Goal: Task Accomplishment & Management: Complete application form

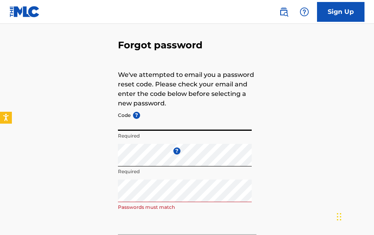
click at [152, 125] on input "Code ?" at bounding box center [185, 119] width 134 height 23
paste input "FP_82c427004f29d4f15c957166ee66"
type input "FP_82c427004f29d4f15c957166ee66"
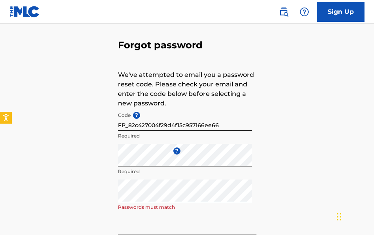
click at [51, 191] on div "Forgot password We've attempted to email you a password reset code. Please chec…" at bounding box center [187, 145] width 374 height 262
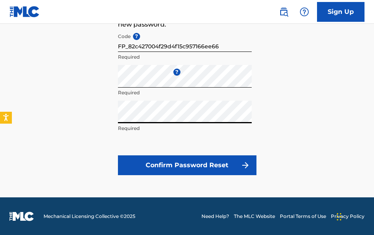
scroll to position [109, 0]
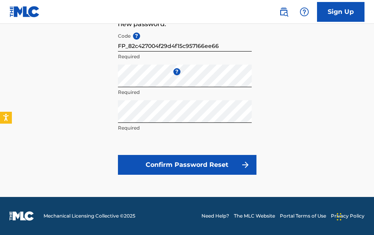
click at [221, 167] on button "Confirm Password Reset" at bounding box center [187, 165] width 138 height 20
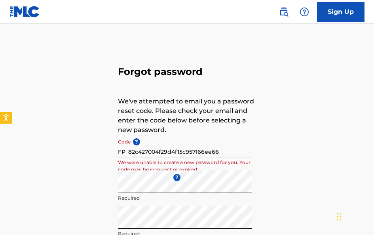
scroll to position [0, 0]
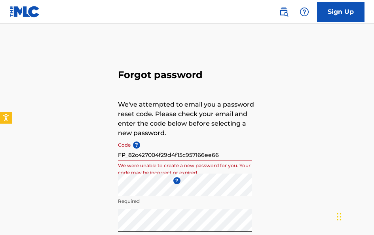
click at [36, 13] on img at bounding box center [24, 11] width 30 height 11
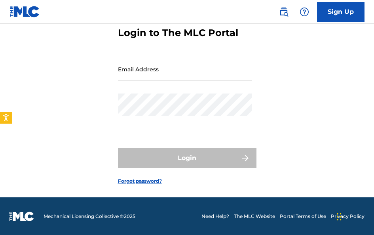
scroll to position [42, 0]
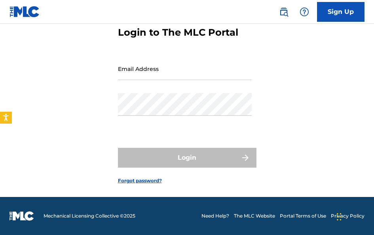
click at [147, 177] on link "Forgot password?" at bounding box center [140, 180] width 44 height 7
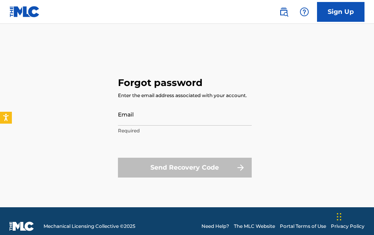
click at [170, 125] on div "Email Required" at bounding box center [185, 121] width 134 height 36
click at [169, 117] on input "Email" at bounding box center [185, 114] width 134 height 23
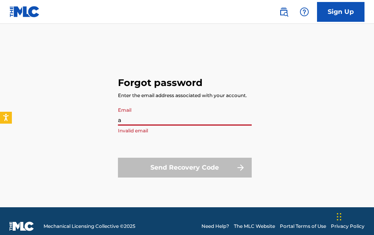
type input "[PERSON_NAME][EMAIL_ADDRESS][DOMAIN_NAME]"
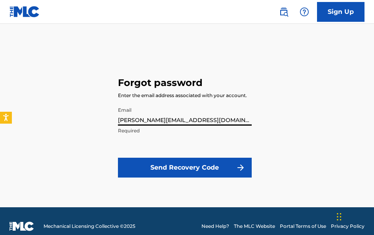
click at [172, 163] on button "Send Recovery Code" at bounding box center [185, 167] width 134 height 20
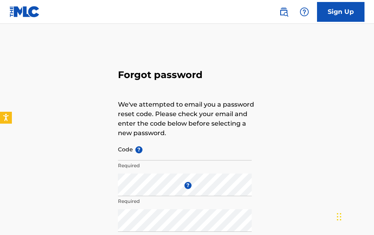
click at [161, 156] on input "Code ?" at bounding box center [185, 149] width 134 height 23
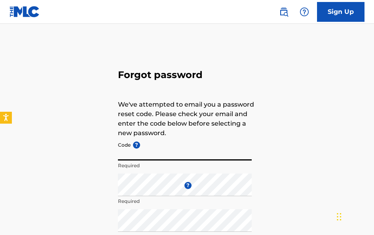
paste input "FP_63730344f6b8446a727b0b3ad2fd"
type input "FP_63730344f6b8446a727b0b3ad2fd"
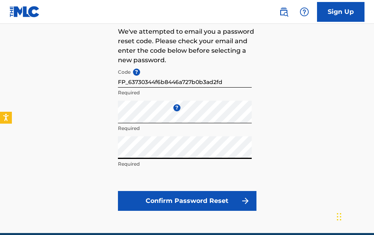
scroll to position [79, 0]
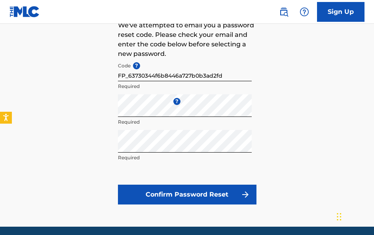
click at [229, 193] on button "Confirm Password Reset" at bounding box center [187, 194] width 138 height 20
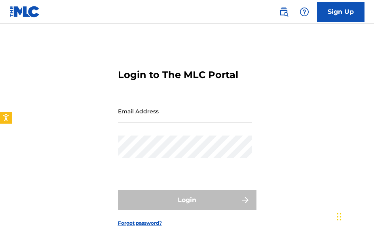
click at [194, 120] on input "Email Address" at bounding box center [185, 111] width 134 height 23
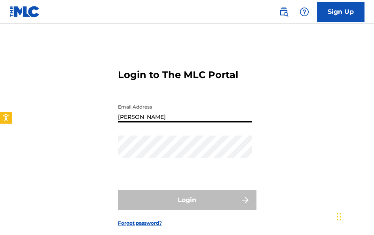
type input "[PERSON_NAME][EMAIL_ADDRESS][DOMAIN_NAME]"
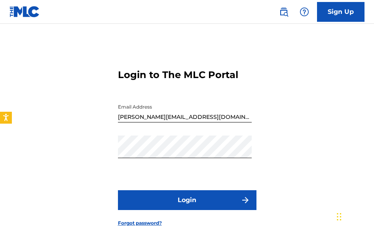
click at [215, 203] on button "Login" at bounding box center [187, 200] width 138 height 20
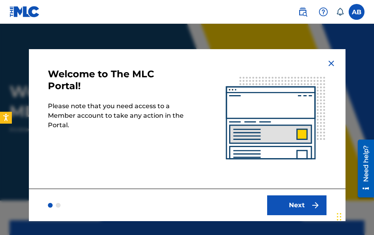
click at [293, 196] on button "Next" at bounding box center [296, 205] width 59 height 20
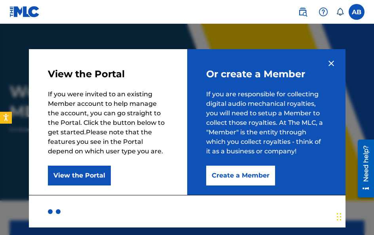
click at [244, 181] on button "Create a Member" at bounding box center [240, 175] width 69 height 20
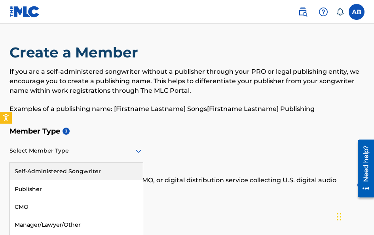
click at [67, 149] on div "Select Member Type" at bounding box center [76, 151] width 134 height 23
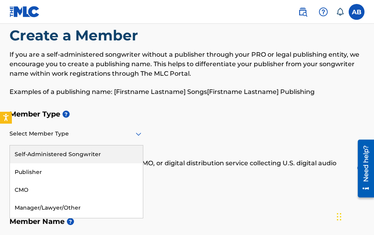
click at [62, 158] on div "Self-Administered Songwriter" at bounding box center [76, 154] width 133 height 18
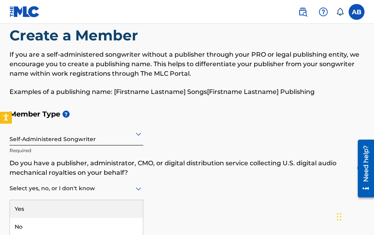
click at [76, 194] on div "3 results available. Use Up and Down to choose options, press Enter to select t…" at bounding box center [76, 188] width 134 height 23
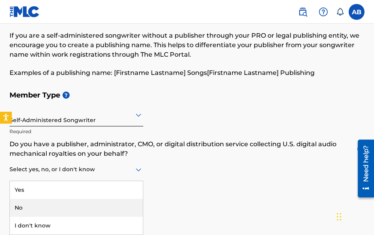
click at [62, 214] on div "No" at bounding box center [76, 208] width 133 height 18
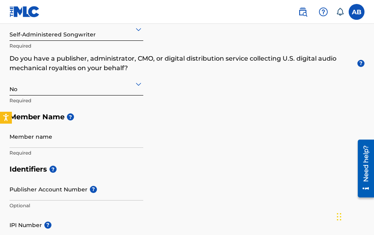
scroll to position [158, 0]
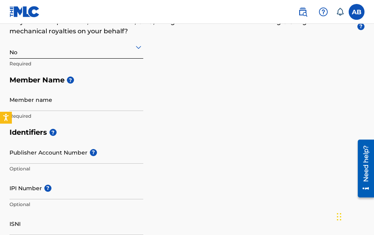
click at [74, 104] on input "Member name" at bounding box center [76, 99] width 134 height 23
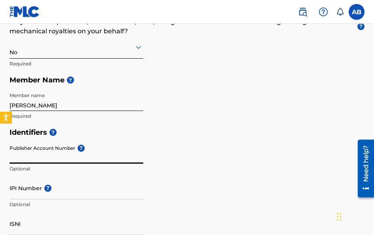
click at [74, 105] on input "[PERSON_NAME]" at bounding box center [76, 99] width 134 height 23
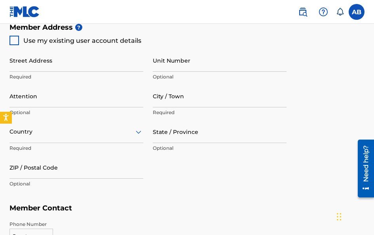
scroll to position [396, 0]
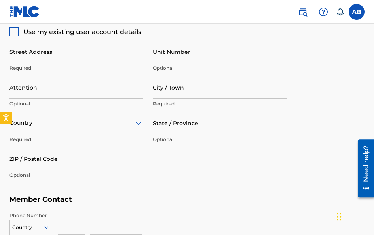
type input "Aidi B"
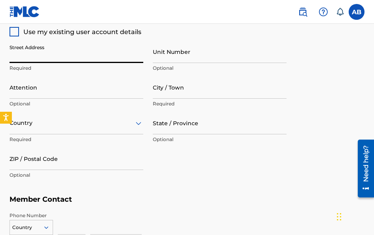
click at [97, 50] on input "Street Address" at bounding box center [76, 51] width 134 height 23
type input "[STREET_ADDRESS]"
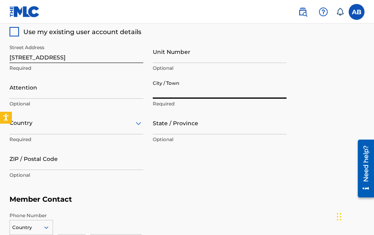
click at [192, 91] on input "City / Town" at bounding box center [220, 87] width 134 height 23
type input "[GEOGRAPHIC_DATA]"
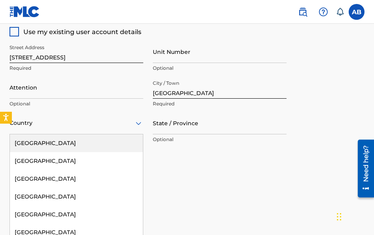
click at [17, 123] on div "223 results available. Use Up and Down to choose options, press Enter to select…" at bounding box center [76, 123] width 134 height 23
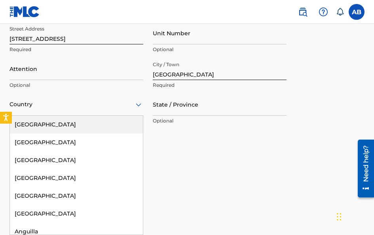
click at [17, 123] on div "[GEOGRAPHIC_DATA]" at bounding box center [76, 124] width 133 height 18
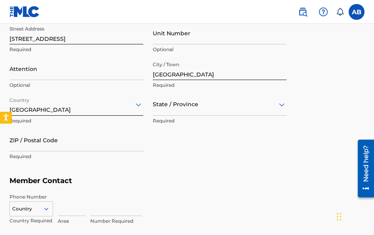
click at [259, 110] on div "State / Province" at bounding box center [220, 104] width 134 height 23
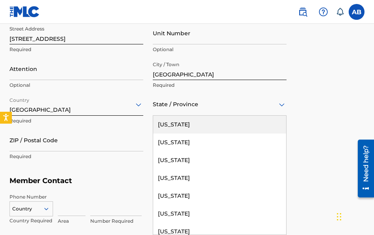
type input "f"
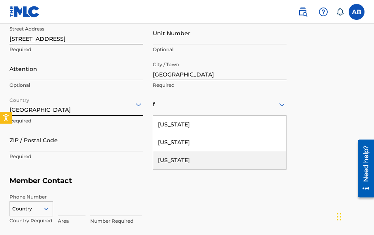
click at [214, 167] on div "[US_STATE]" at bounding box center [219, 160] width 133 height 18
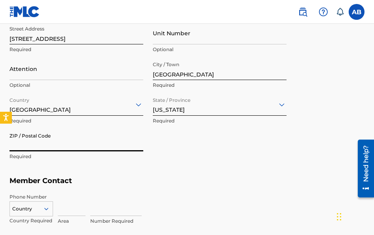
click at [92, 138] on input "ZIP / Postal Code" at bounding box center [76, 140] width 134 height 23
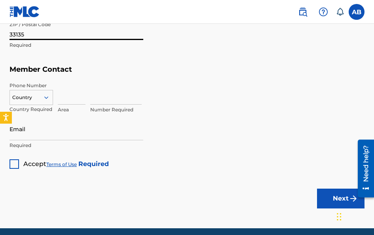
scroll to position [533, 0]
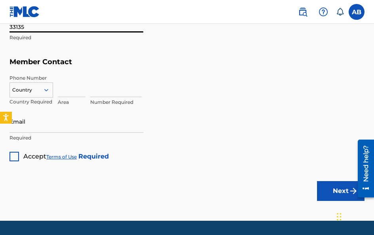
type input "33135"
click at [55, 92] on div "Country Country Required Area Number Required" at bounding box center [186, 92] width 355 height 36
click at [67, 91] on input at bounding box center [72, 85] width 28 height 23
type input "305"
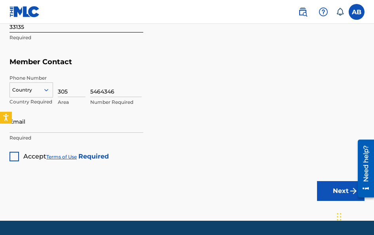
type input "5464346"
click at [80, 119] on input "Email" at bounding box center [76, 121] width 134 height 23
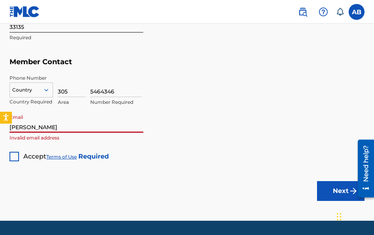
type input "[PERSON_NAME][EMAIL_ADDRESS][DOMAIN_NAME]"
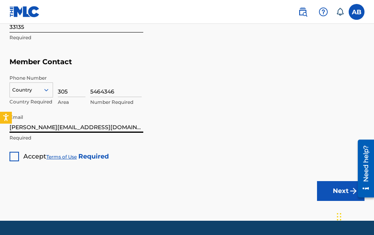
click at [14, 151] on div "Accept Terms of Use Required" at bounding box center [58, 153] width 99 height 15
click at [11, 152] on div at bounding box center [13, 155] width 9 height 9
click at [329, 197] on button "Next" at bounding box center [340, 191] width 47 height 20
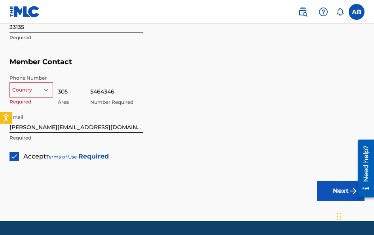
click at [46, 89] on icon at bounding box center [46, 89] width 7 height 7
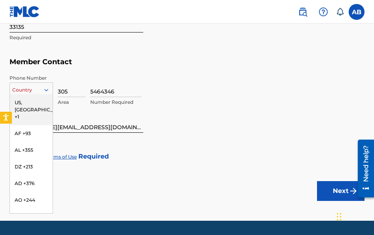
click at [29, 104] on div "US, [GEOGRAPHIC_DATA] +1" at bounding box center [31, 109] width 43 height 31
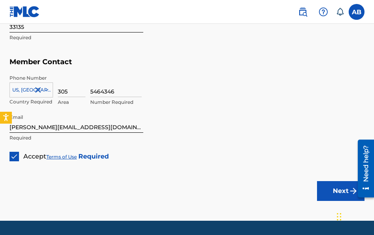
click at [349, 183] on button "Next" at bounding box center [340, 191] width 47 height 20
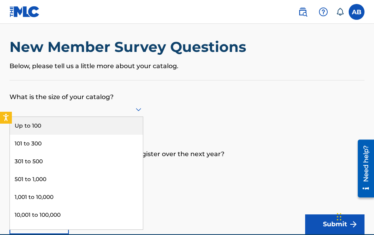
click at [49, 114] on div at bounding box center [76, 109] width 134 height 15
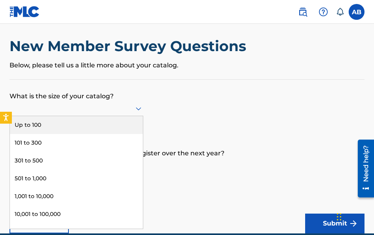
scroll to position [7, 0]
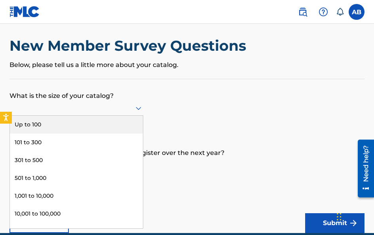
click at [19, 124] on div "Up to 100" at bounding box center [76, 124] width 133 height 18
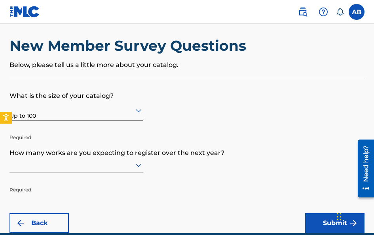
scroll to position [43, 0]
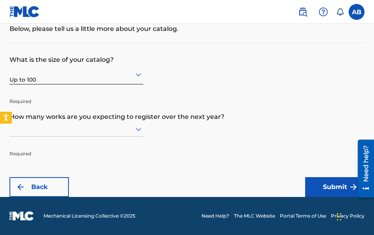
click at [68, 136] on div at bounding box center [76, 128] width 134 height 15
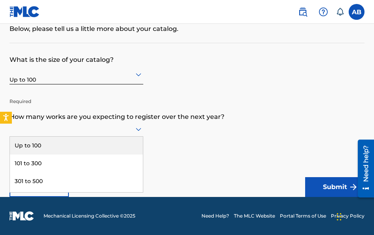
click at [75, 141] on div "Up to 100" at bounding box center [76, 145] width 133 height 18
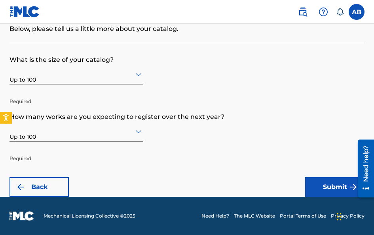
click at [349, 187] on img "submit" at bounding box center [352, 186] width 9 height 9
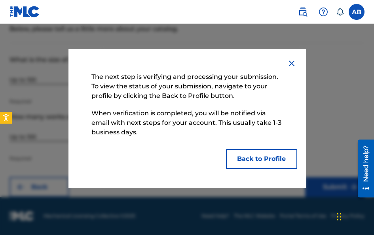
click at [265, 156] on button "Back to Profile" at bounding box center [261, 159] width 71 height 20
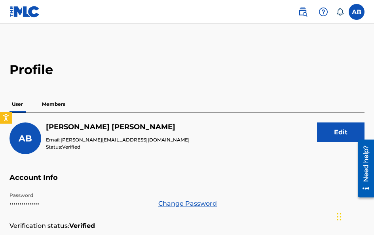
click at [57, 103] on p "Members" at bounding box center [54, 104] width 28 height 17
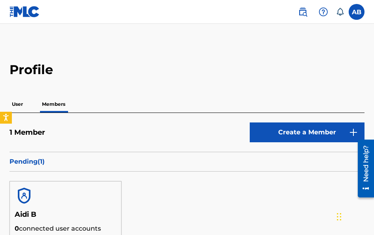
click at [356, 16] on label at bounding box center [356, 12] width 16 height 16
click at [356, 12] on input "AB [PERSON_NAME] [PERSON_NAME][EMAIL_ADDRESS][DOMAIN_NAME] Notification Prefere…" at bounding box center [356, 12] width 0 height 0
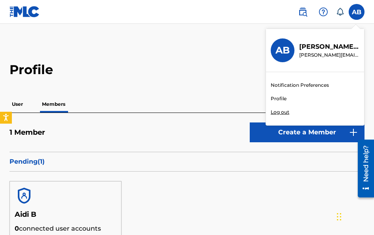
click at [278, 97] on link "Profile" at bounding box center [279, 98] width 16 height 7
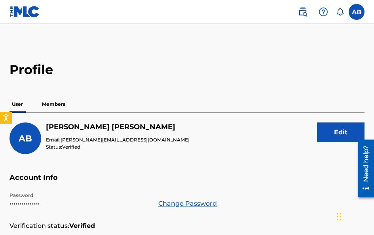
click at [359, 14] on label at bounding box center [356, 12] width 16 height 16
click at [356, 12] on input "AB [PERSON_NAME] [PERSON_NAME][EMAIL_ADDRESS][DOMAIN_NAME] Notification Prefere…" at bounding box center [356, 12] width 0 height 0
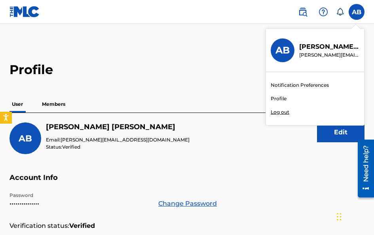
click at [280, 113] on p "Log out" at bounding box center [280, 111] width 19 height 7
click at [356, 12] on input "AB [PERSON_NAME] [PERSON_NAME][EMAIL_ADDRESS][DOMAIN_NAME] Notification Prefere…" at bounding box center [356, 12] width 0 height 0
